Goal: Find specific page/section: Find specific page/section

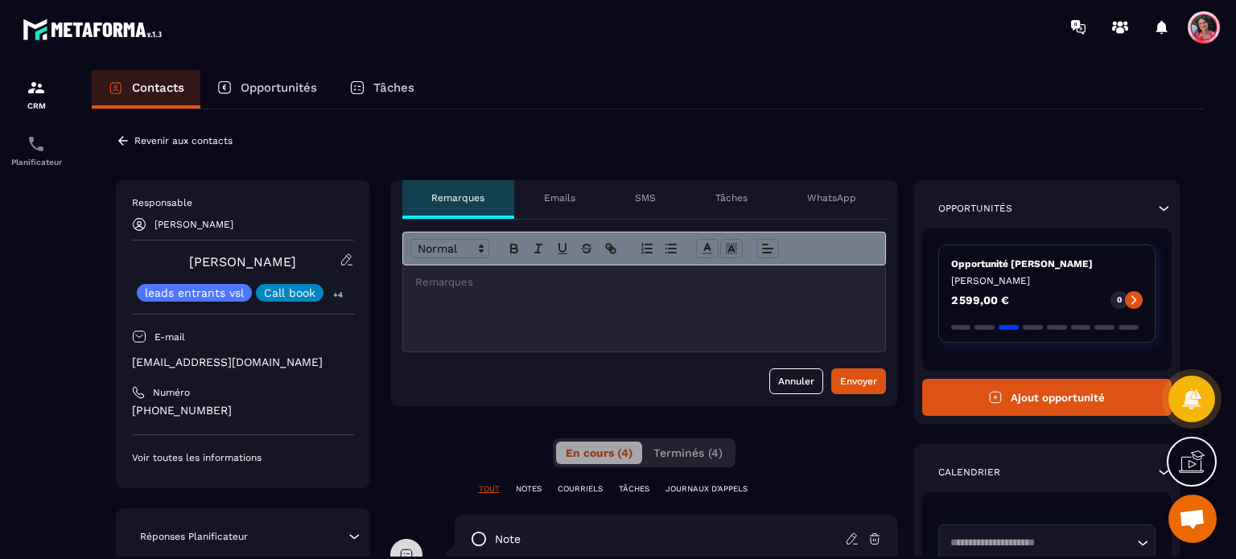
scroll to position [4189, 0]
click at [283, 84] on p "Opportunités" at bounding box center [279, 87] width 76 height 14
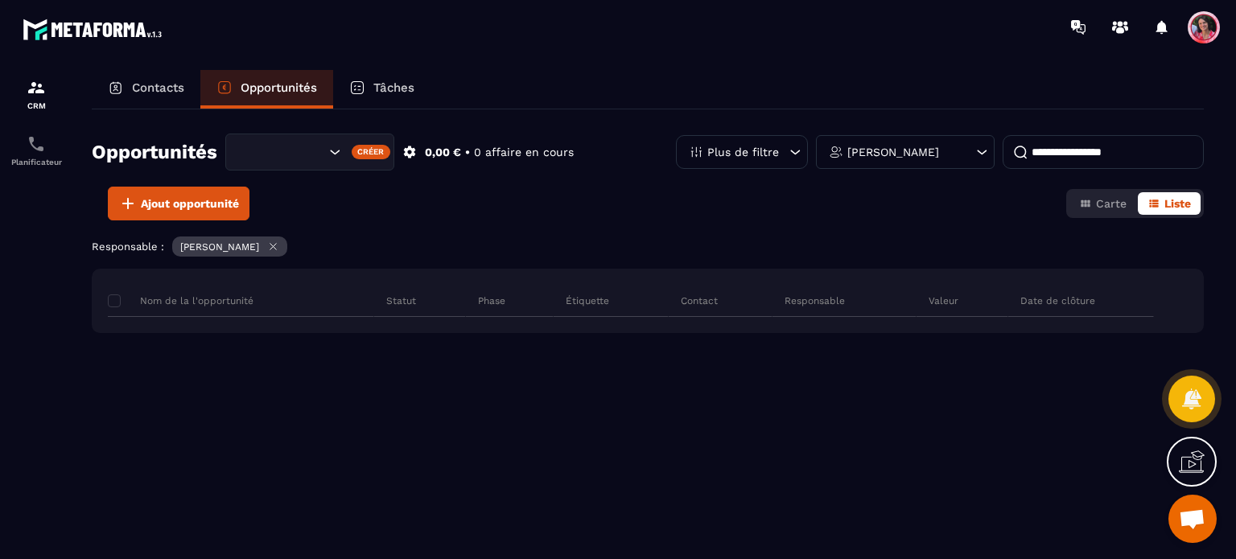
click at [279, 84] on p "Opportunités" at bounding box center [279, 87] width 76 height 14
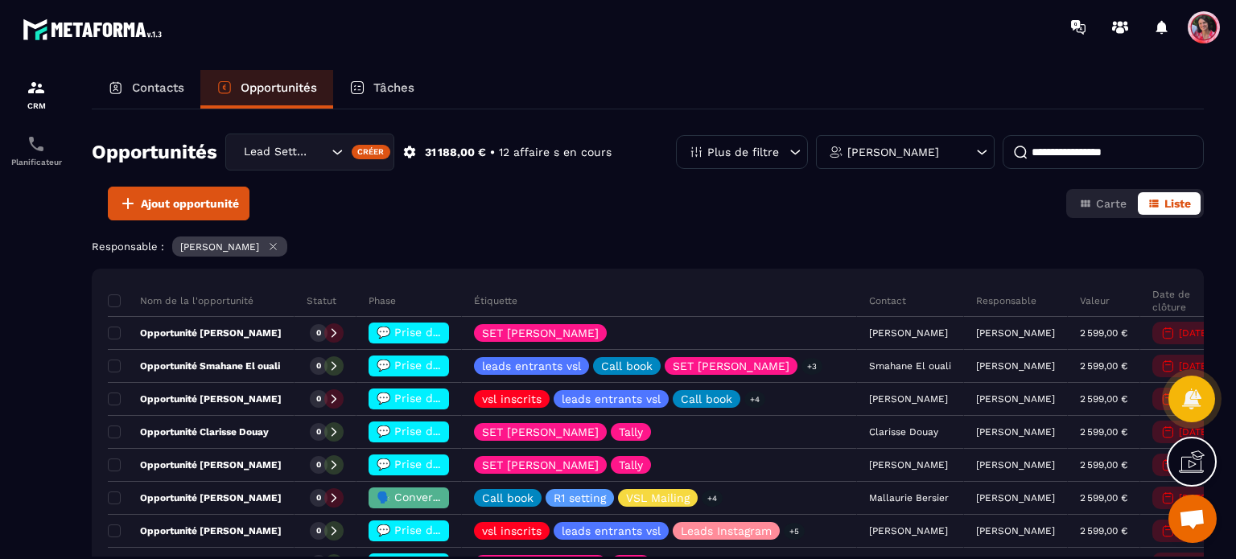
click at [1044, 162] on input at bounding box center [1102, 152] width 201 height 34
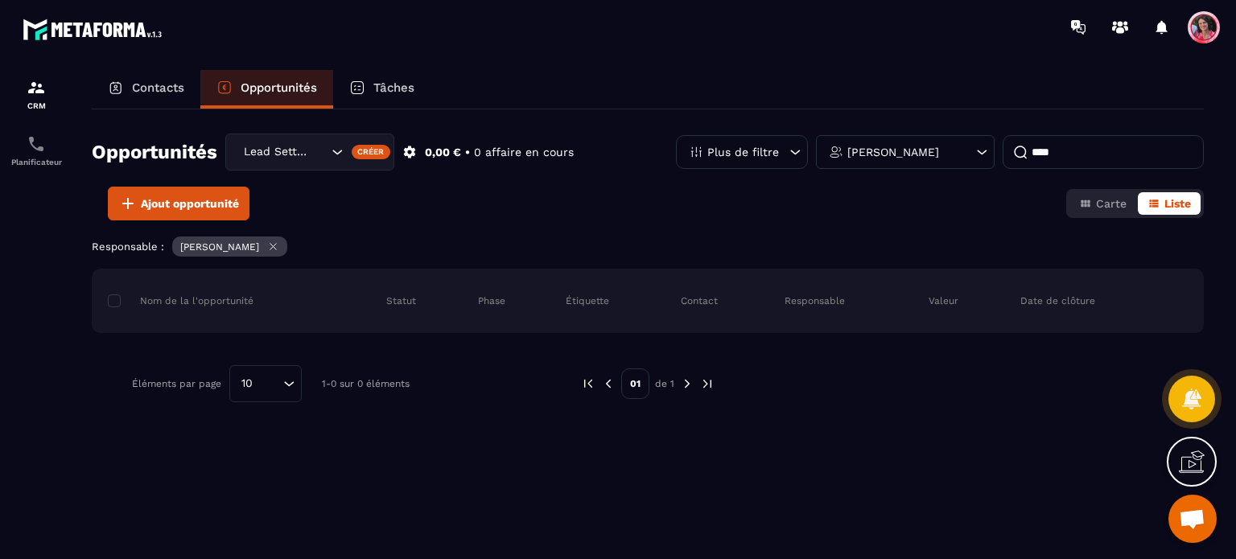
type input "****"
click at [316, 150] on input "Search for option" at bounding box center [319, 152] width 16 height 18
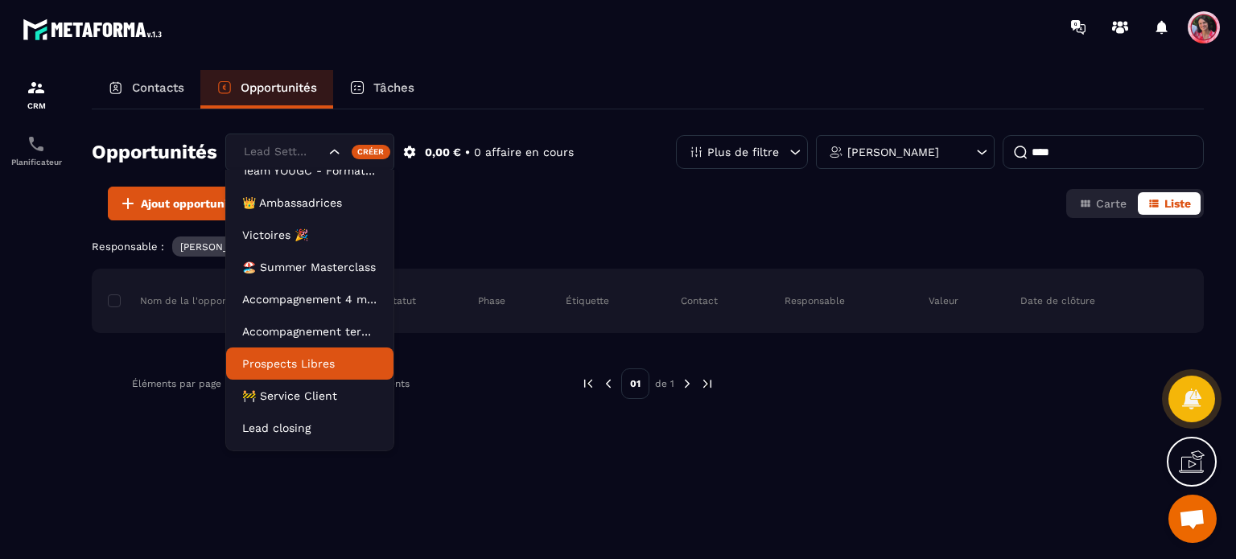
scroll to position [72, 0]
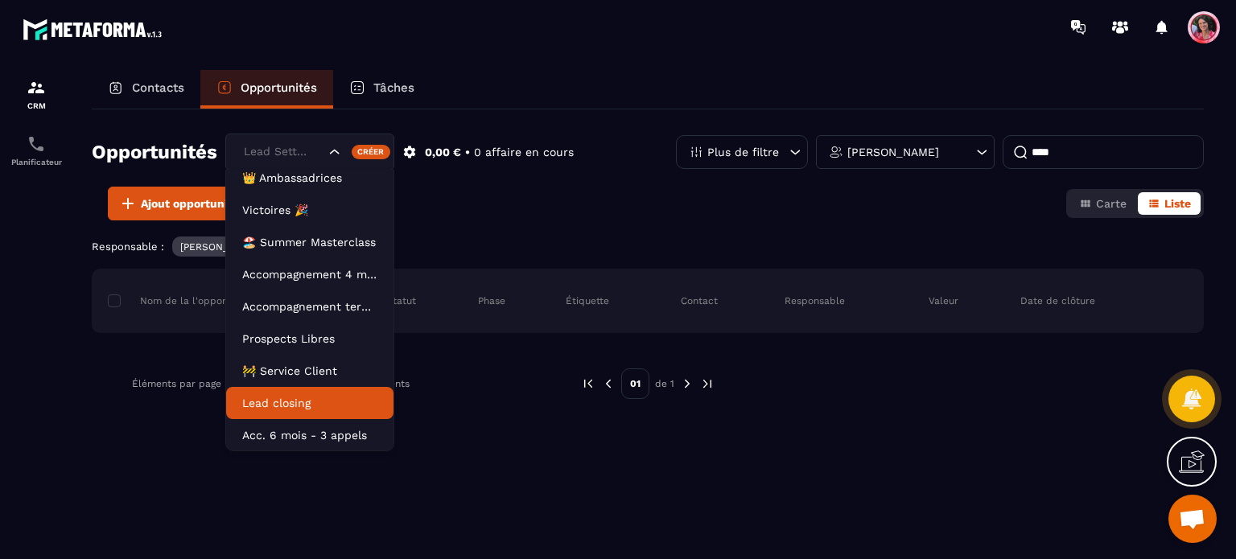
click at [315, 411] on li "Lead closing" at bounding box center [309, 403] width 167 height 32
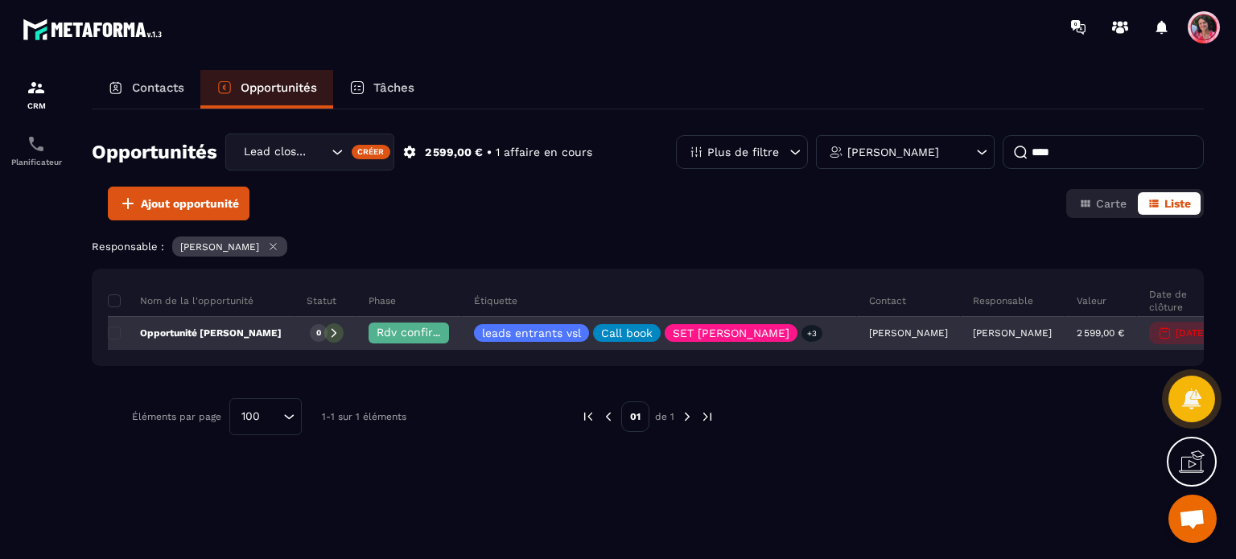
click at [201, 337] on p "Opportunité [PERSON_NAME]" at bounding box center [195, 333] width 174 height 13
